Goal: Navigation & Orientation: Find specific page/section

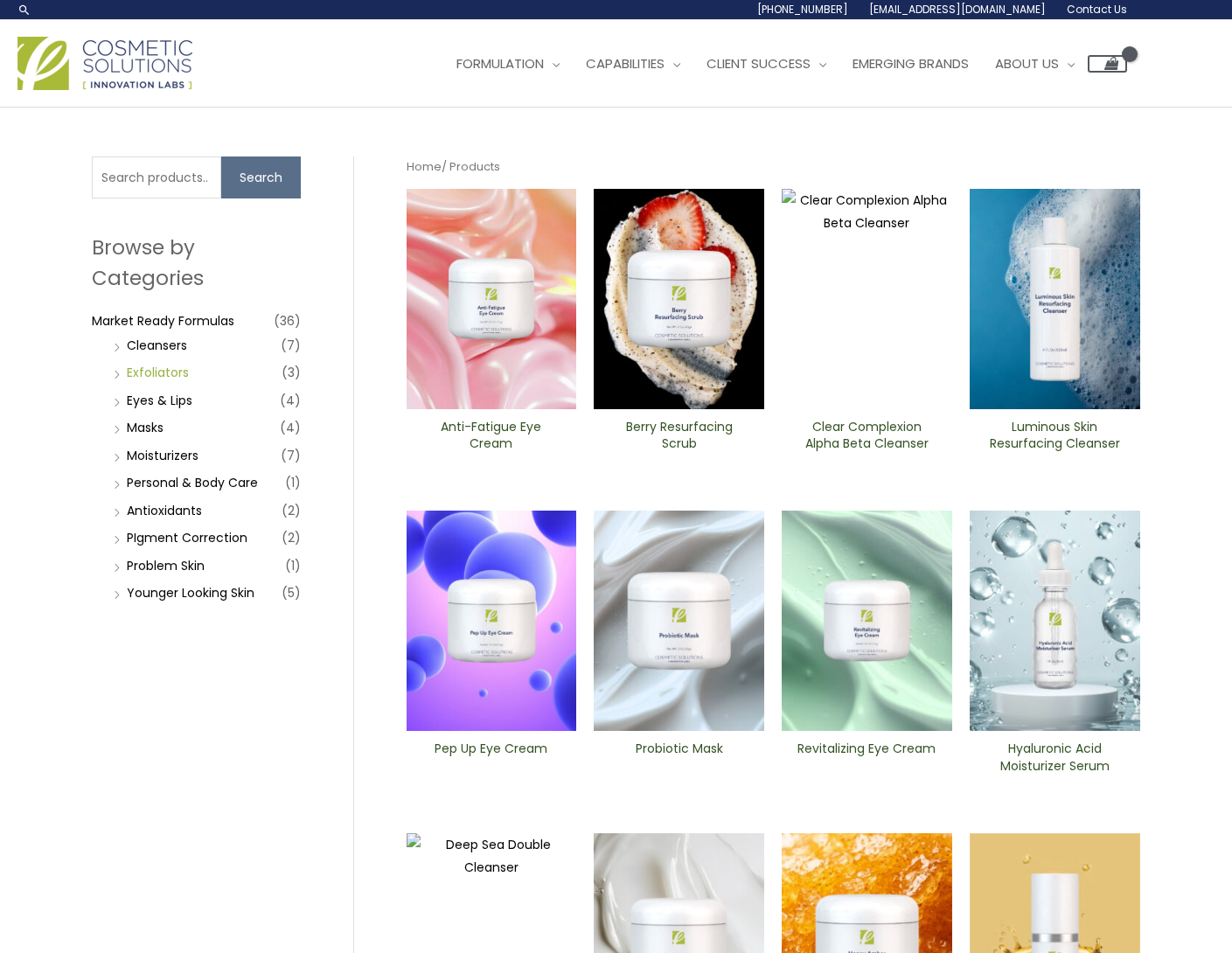
click at [182, 370] on link "Exfoliators" at bounding box center [158, 372] width 62 height 18
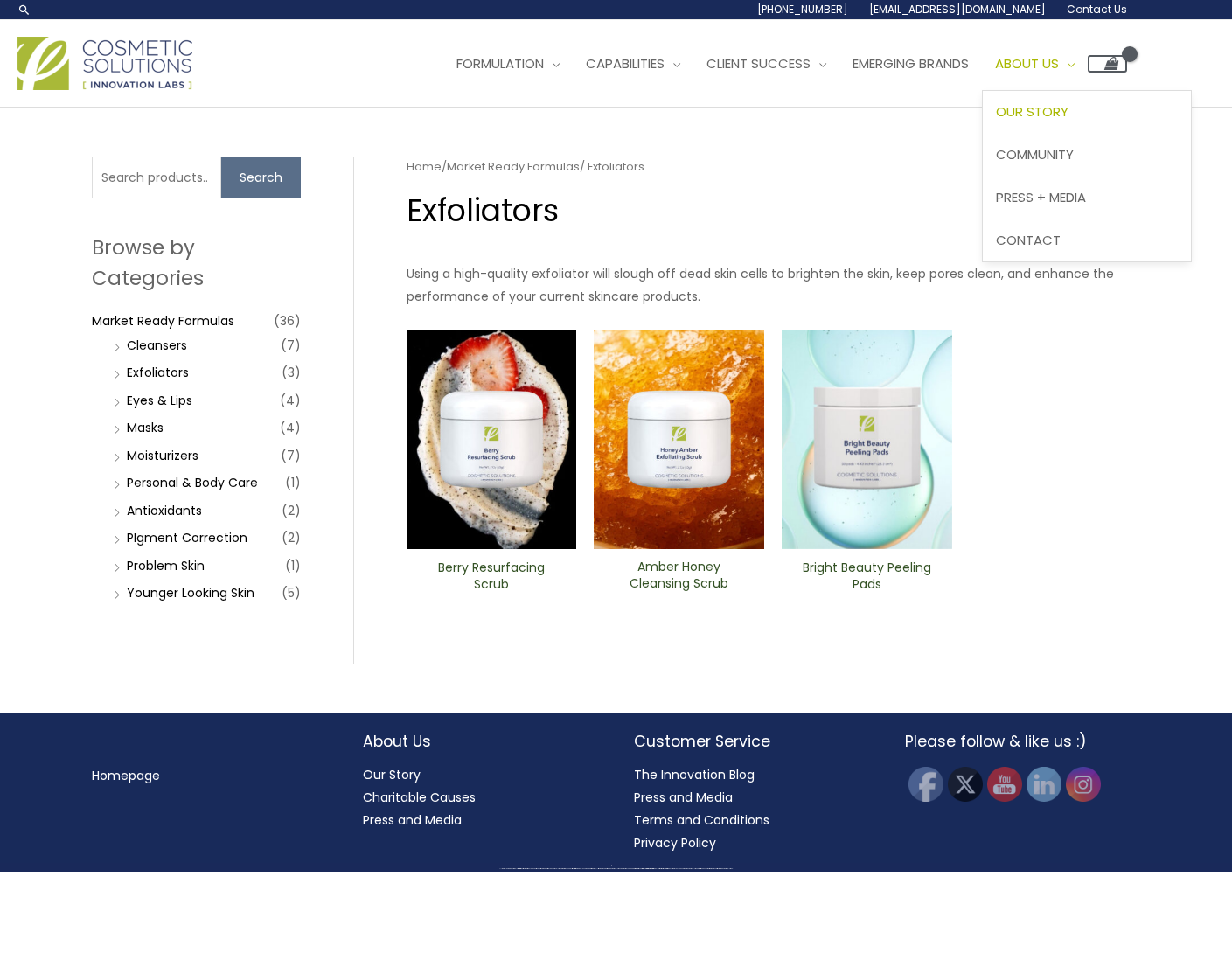
click at [1068, 112] on span "Our Story" at bounding box center [1032, 111] width 72 height 19
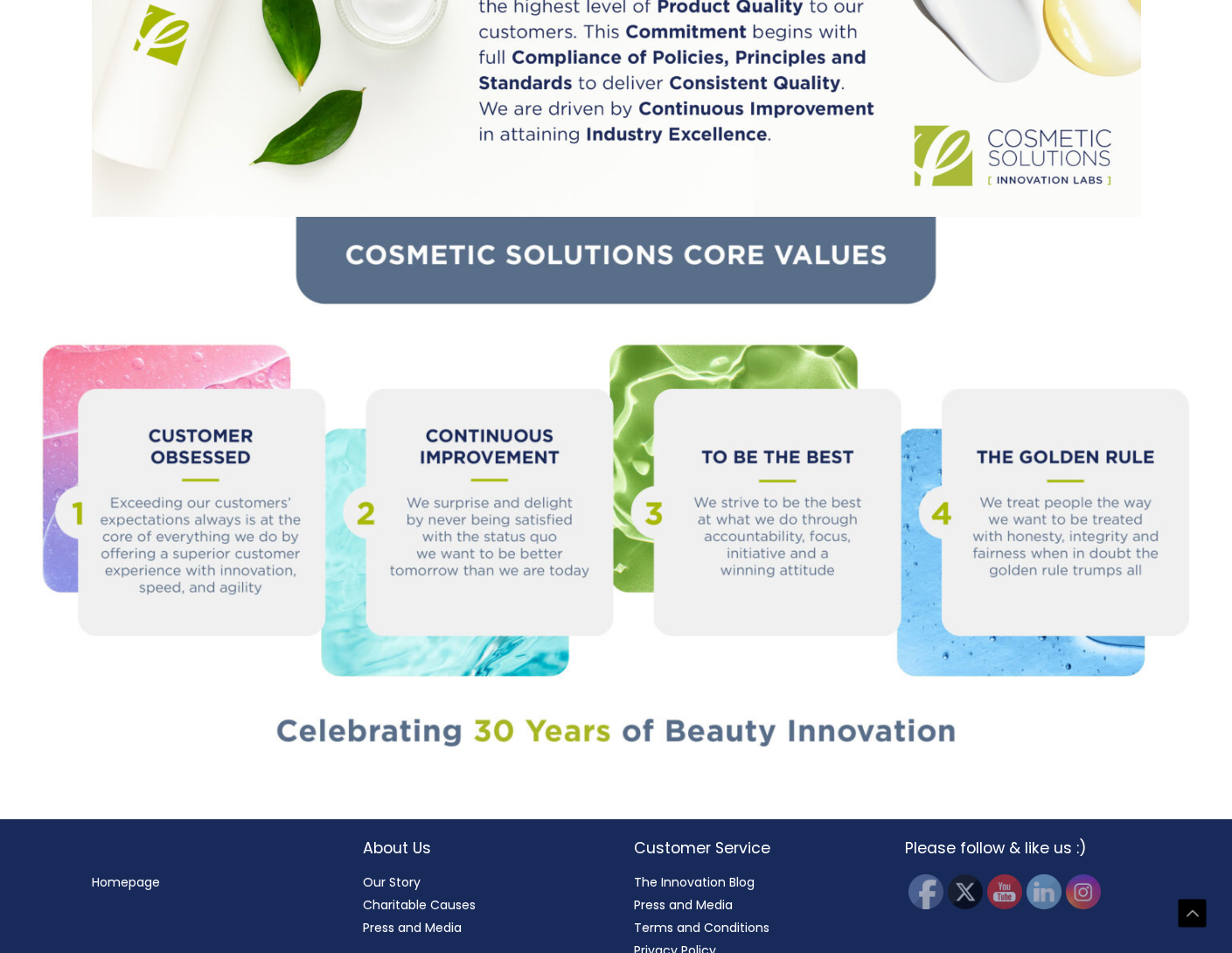
scroll to position [1597, 1]
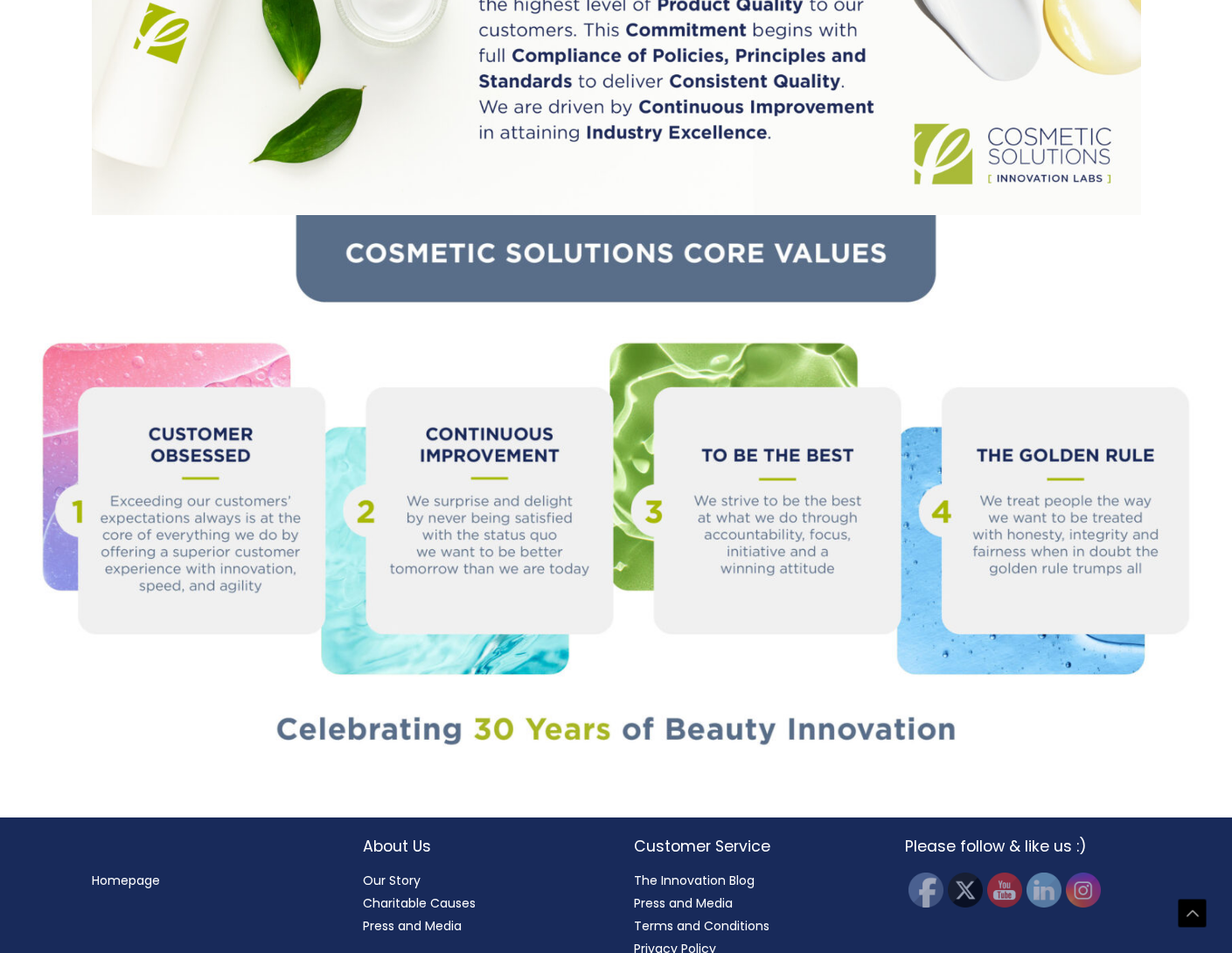
click at [678, 835] on h2 "Customer Service" at bounding box center [752, 846] width 236 height 23
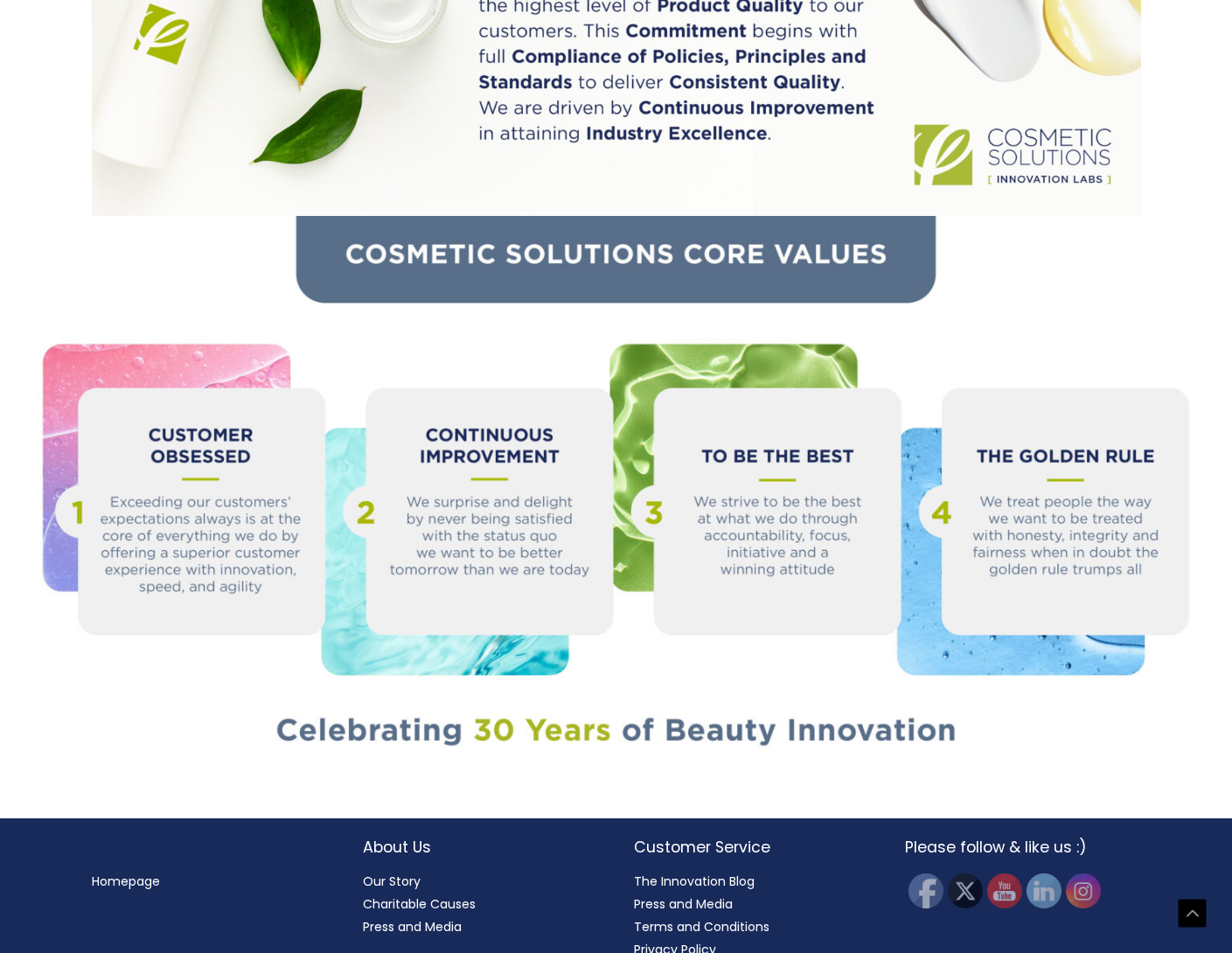
scroll to position [1595, 0]
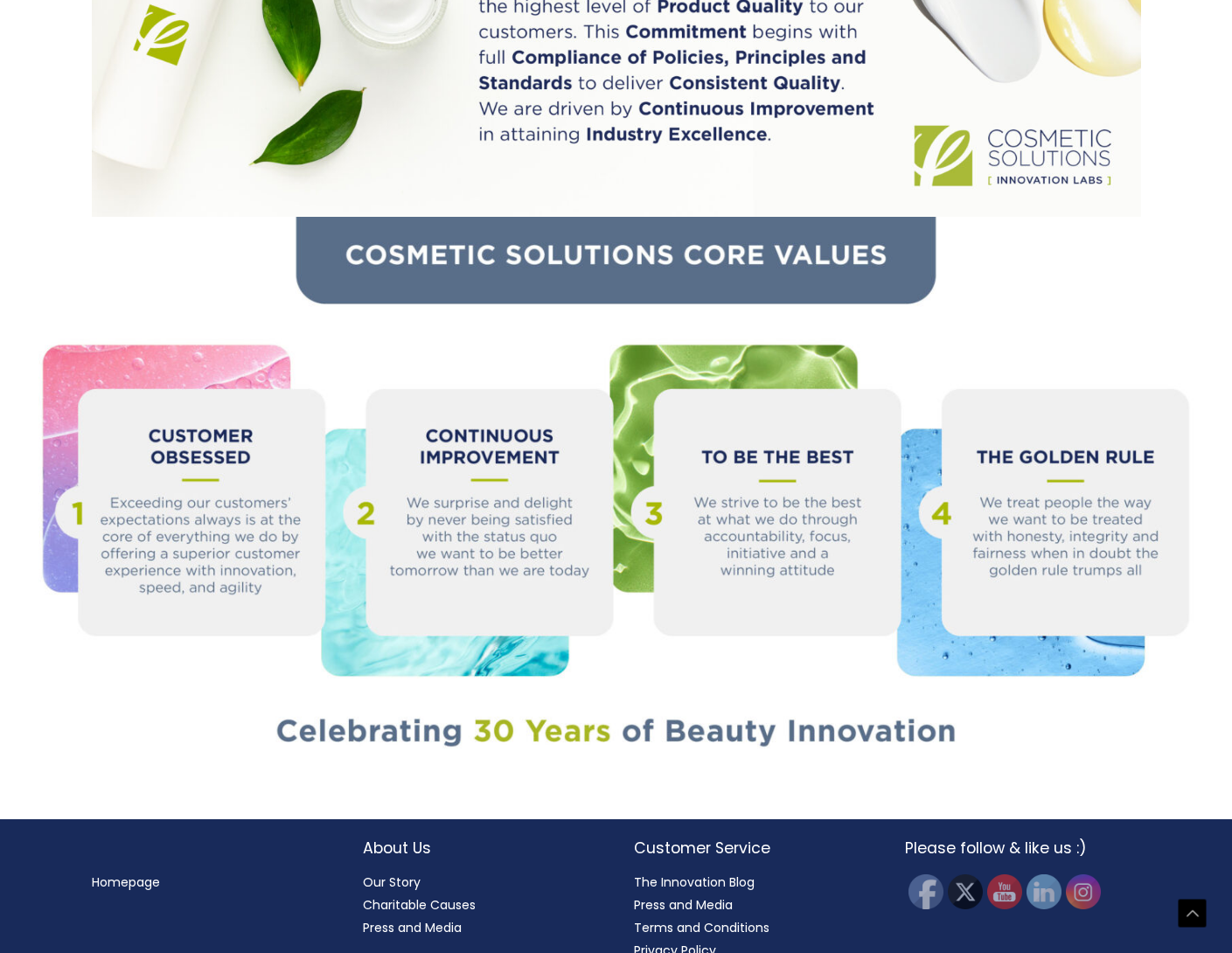
click at [145, 873] on link "Homepage" at bounding box center [126, 882] width 68 height 18
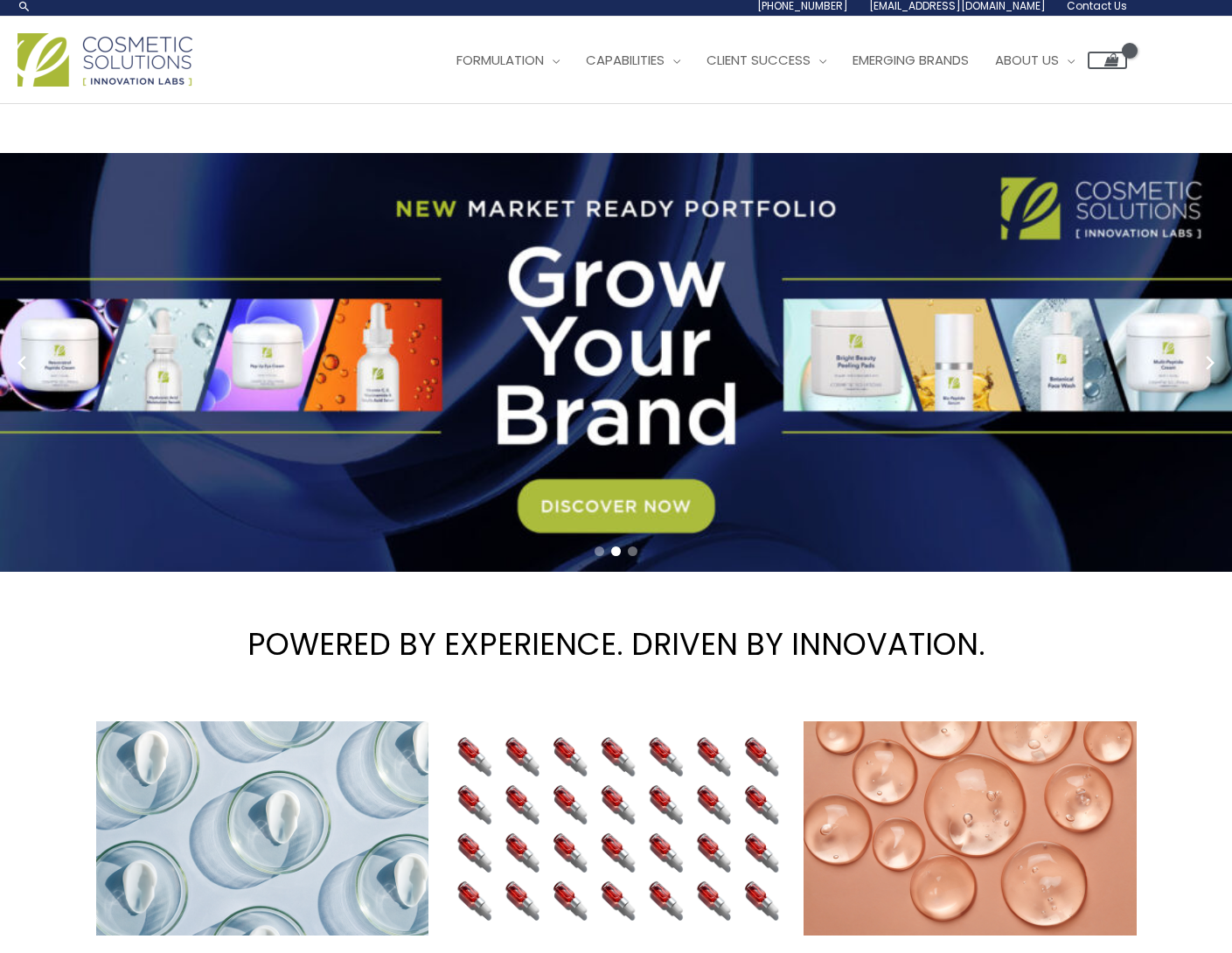
scroll to position [4, 0]
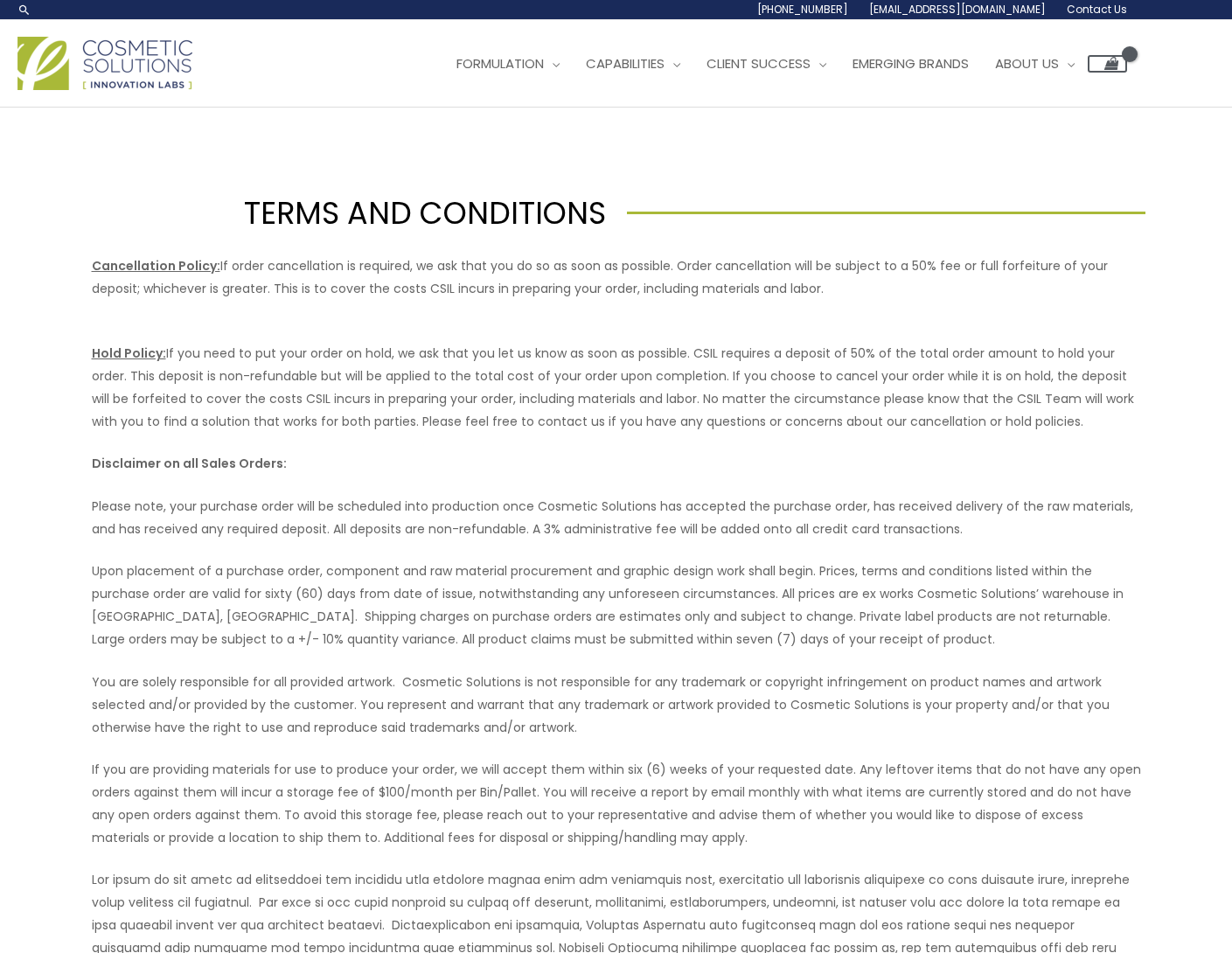
click at [1102, 15] on span "Contact Us" at bounding box center [1096, 9] width 60 height 15
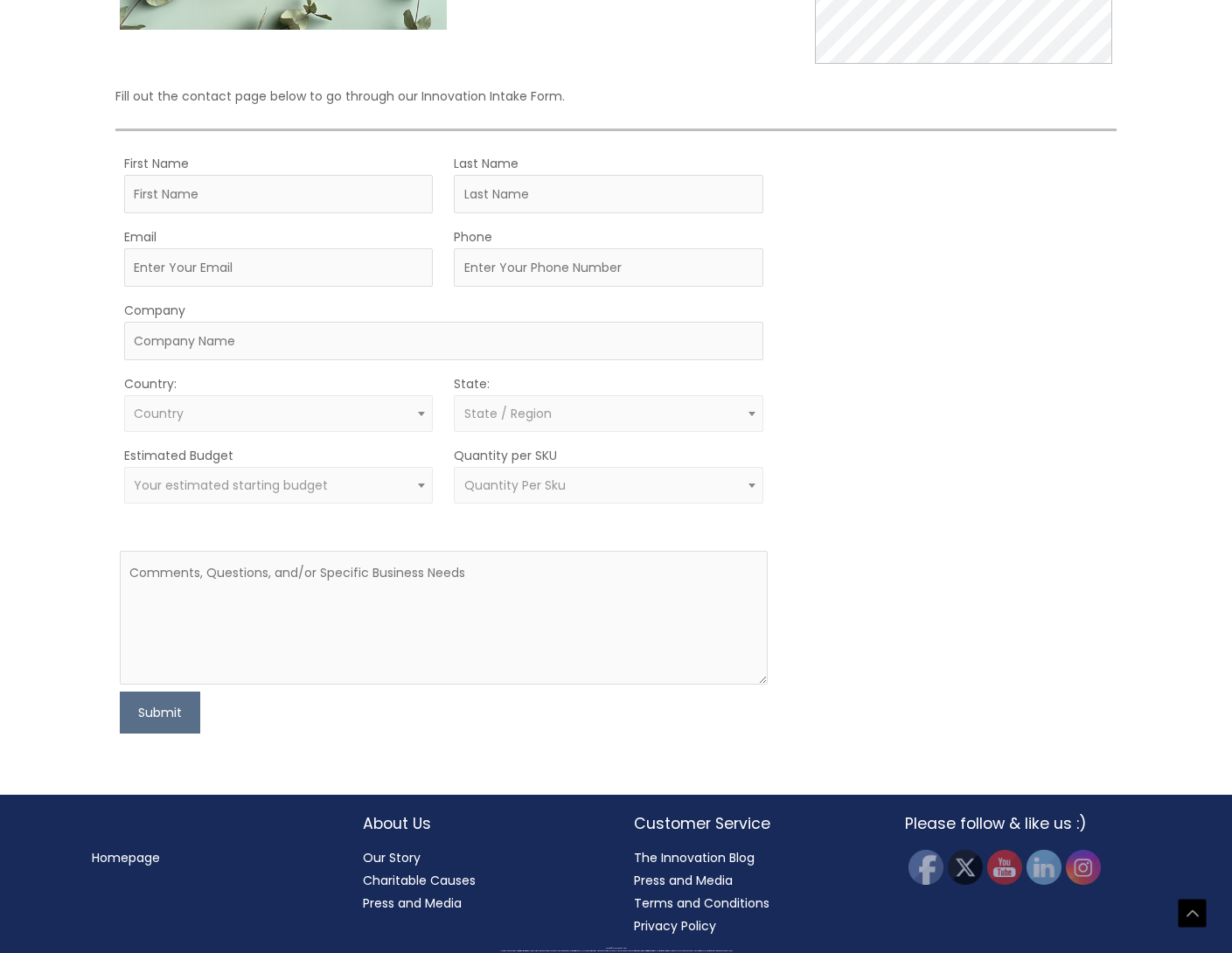
scroll to position [373, 0]
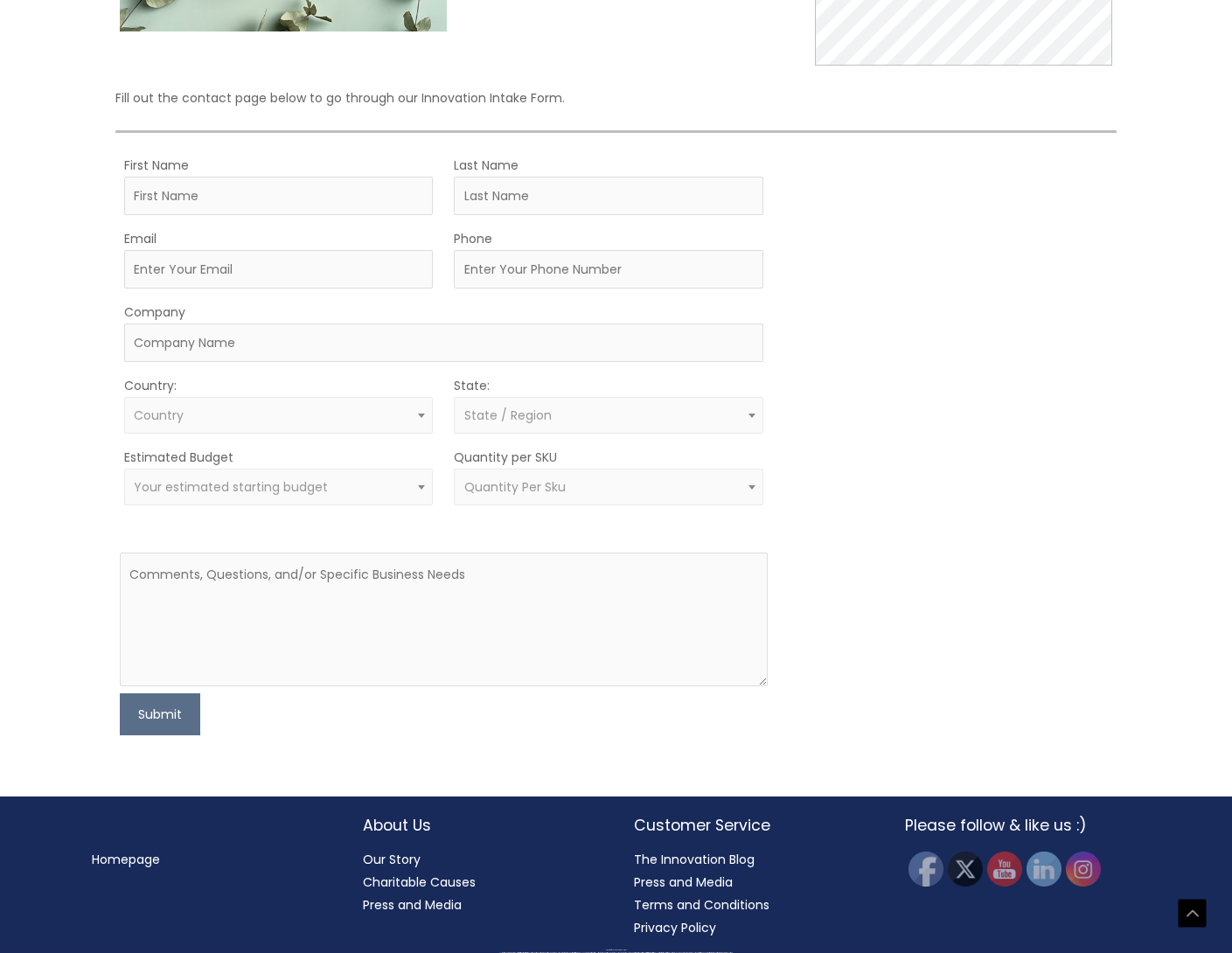
click at [404, 853] on link "Our Story" at bounding box center [392, 859] width 57 height 18
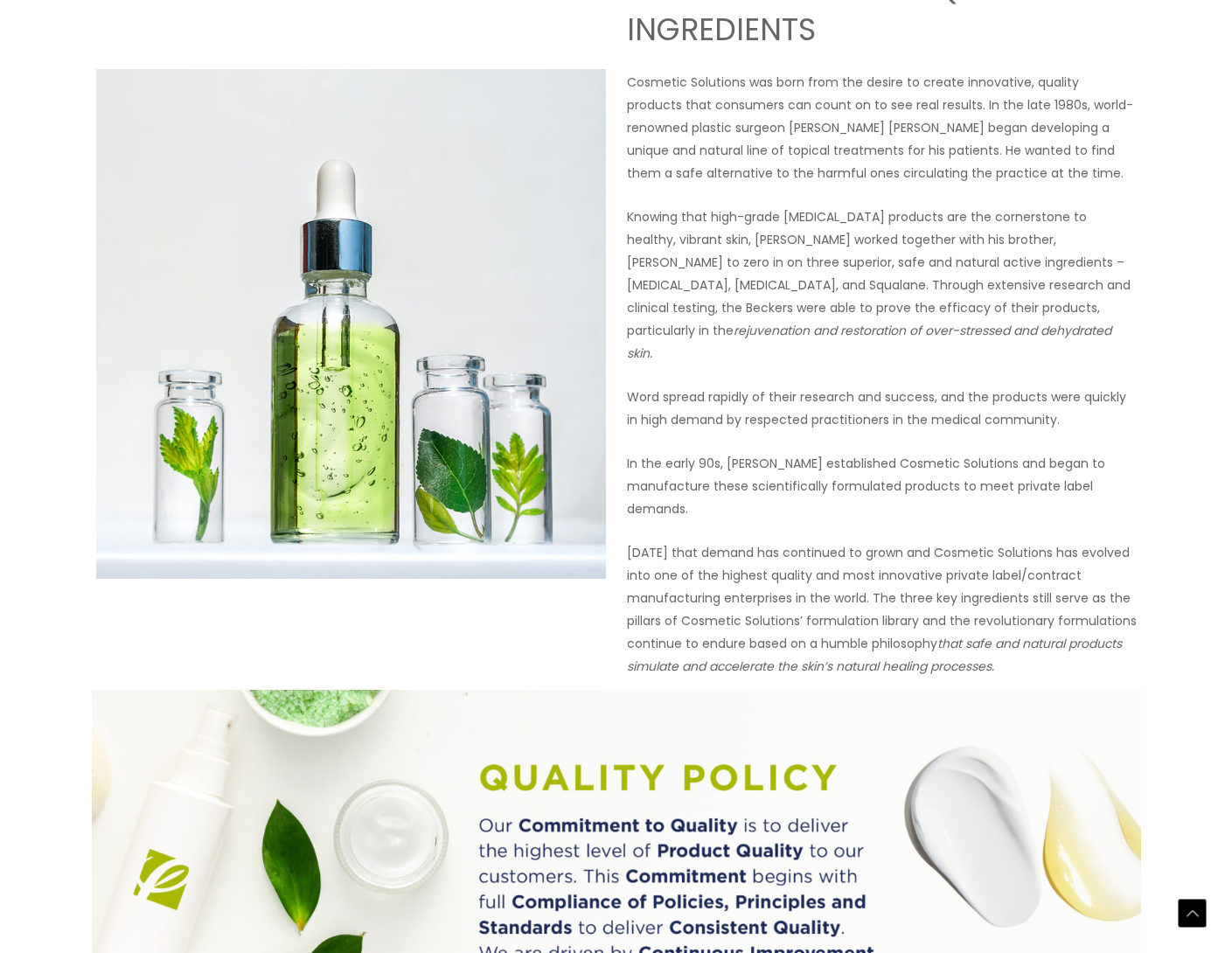
scroll to position [753, 0]
